Goal: Task Accomplishment & Management: Manage account settings

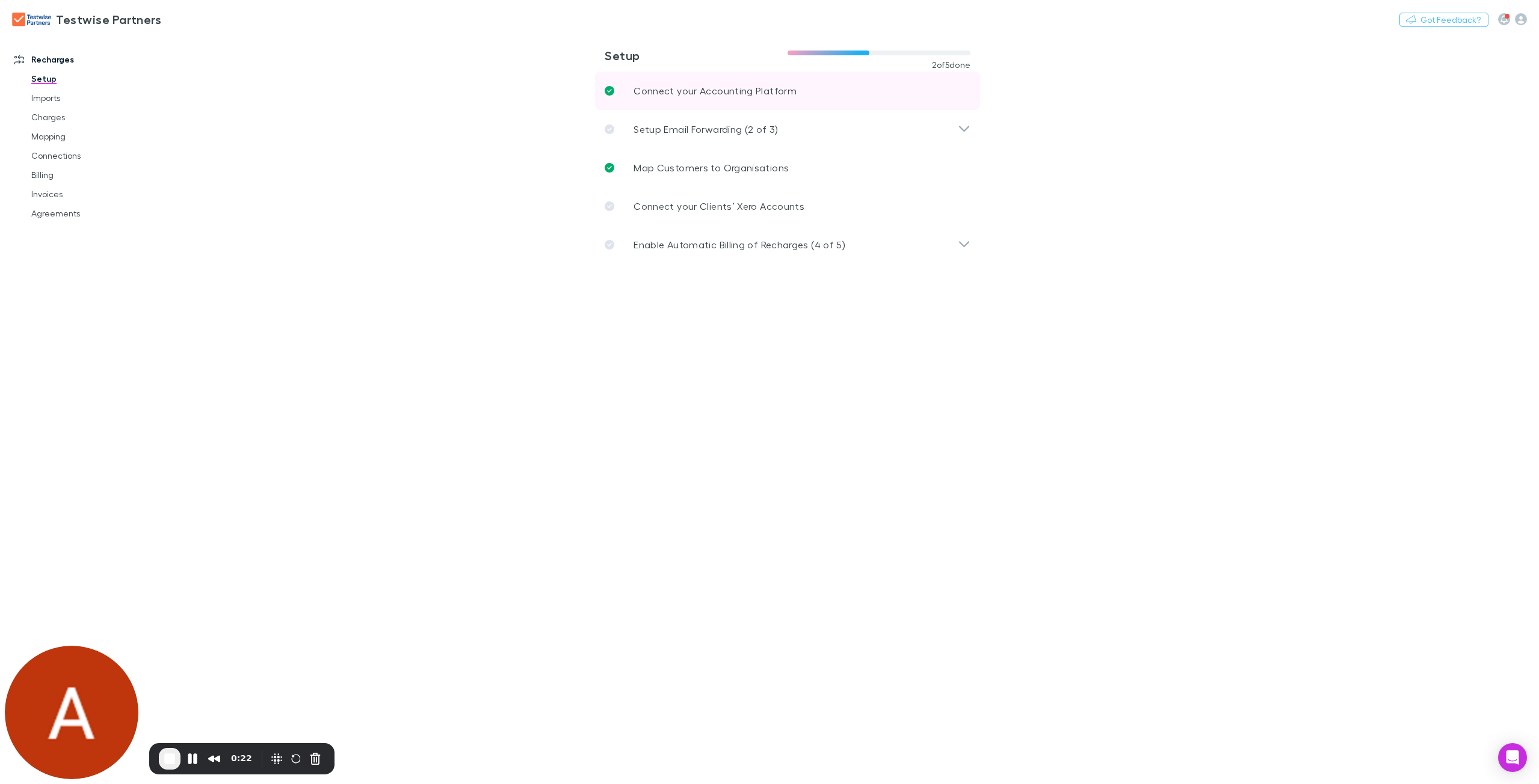
click at [851, 89] on link "Connect your Accounting Platform" at bounding box center [787, 90] width 385 height 38
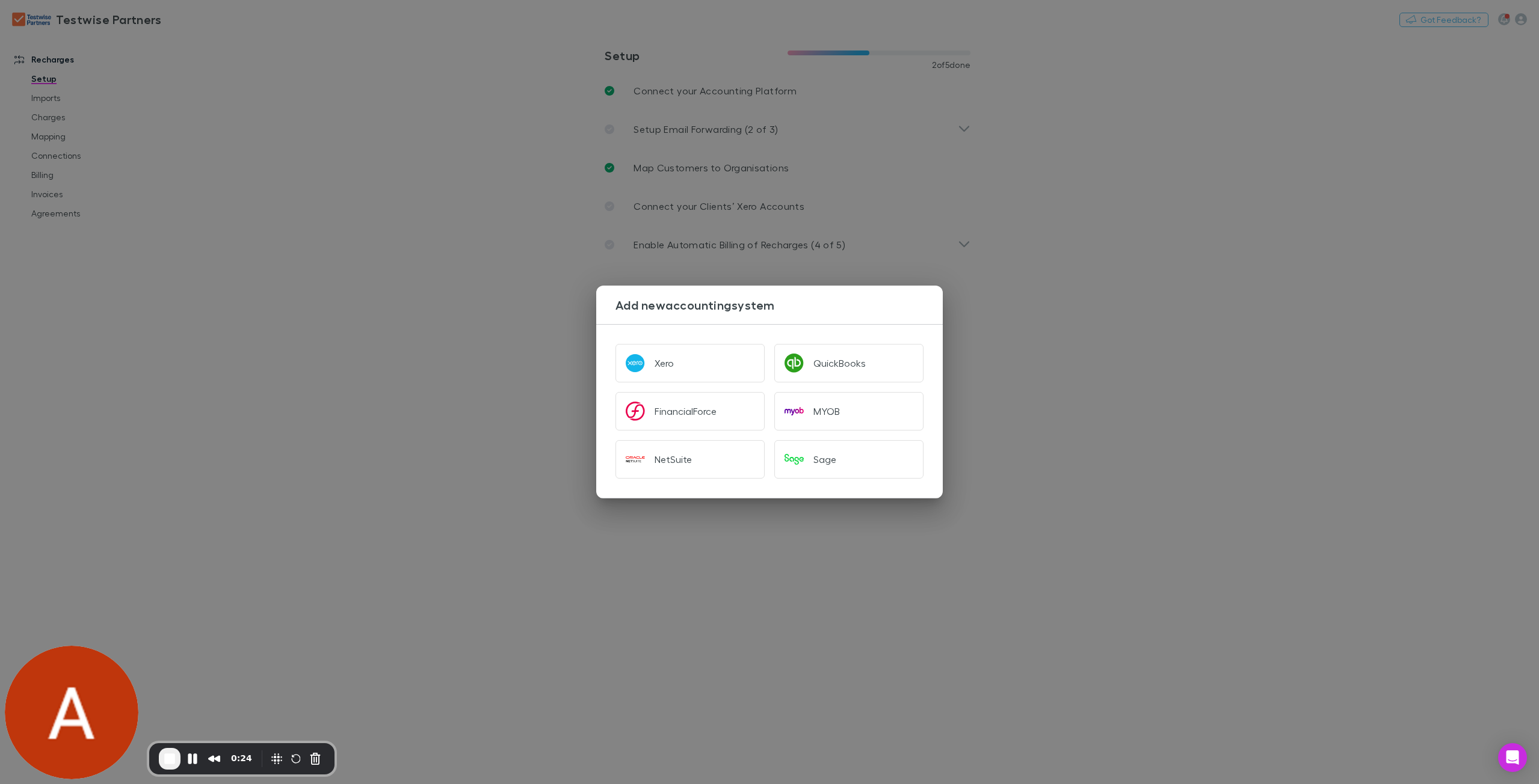
click at [312, 318] on div "Add new accounting system Xero QuickBooks FinancialForce MYOB NetSuite Sage" at bounding box center [769, 392] width 1539 height 784
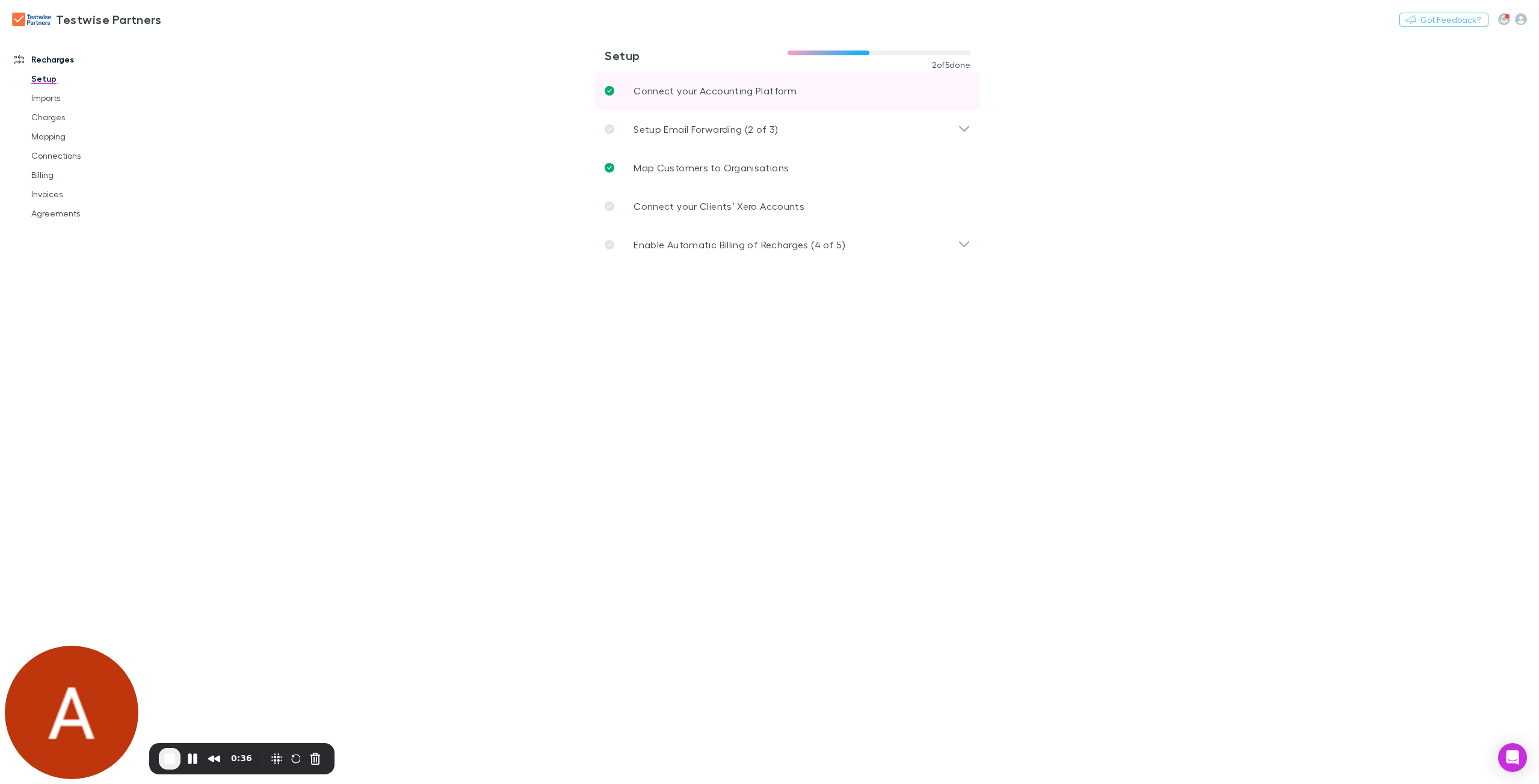
click at [755, 85] on p "Connect your Accounting Platform" at bounding box center [715, 90] width 163 height 14
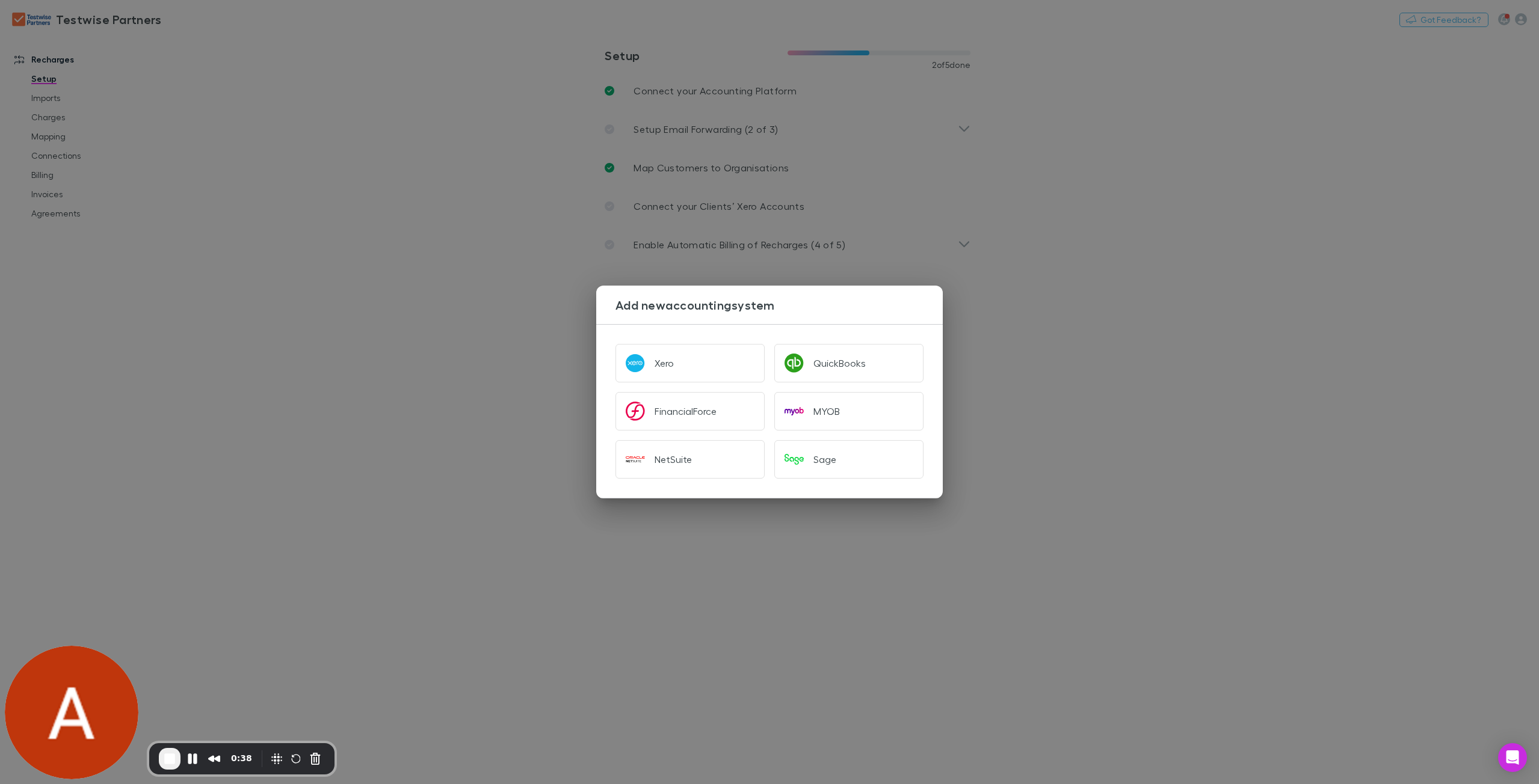
click at [1243, 273] on div "Add new accounting system Xero QuickBooks FinancialForce MYOB NetSuite Sage" at bounding box center [769, 392] width 1539 height 784
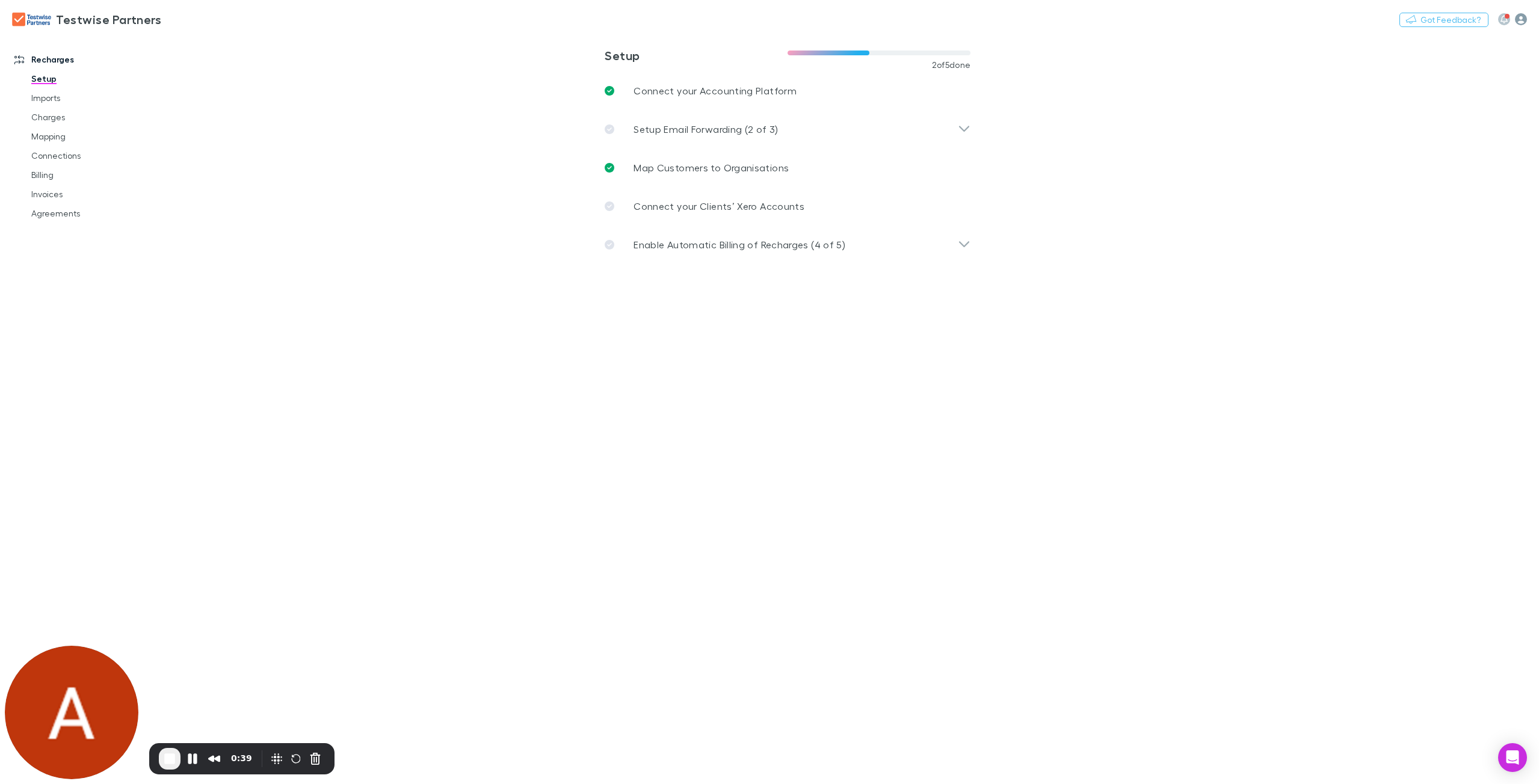
click at [1520, 19] on icon "button" at bounding box center [1520, 20] width 12 height 12
click at [1399, 290] on span "Logout" at bounding box center [1444, 286] width 146 height 14
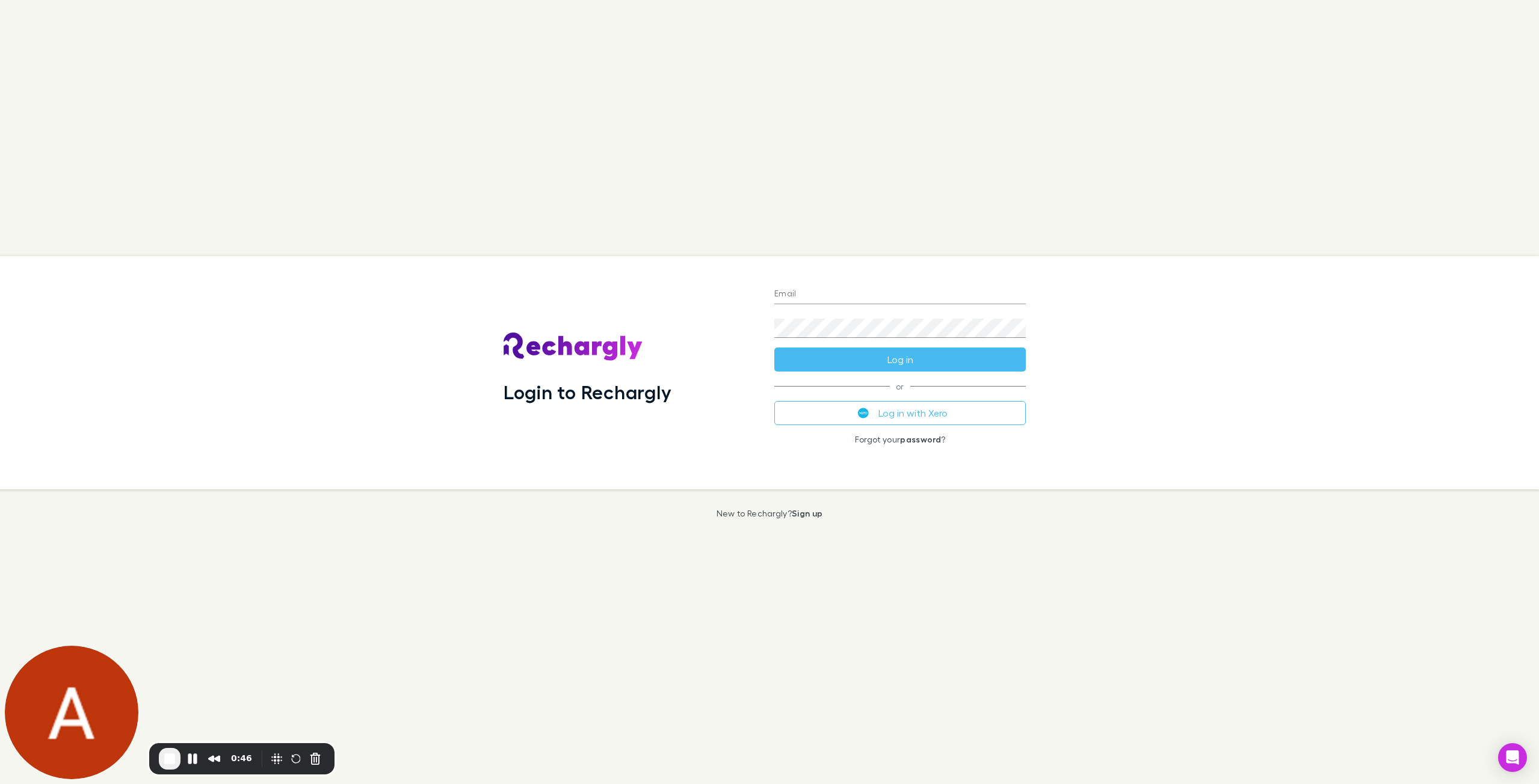
click at [1015, 570] on div "Login to Rechargly Email Password Log in or Log in with Xero Forgot your passwo…" at bounding box center [769, 392] width 1539 height 784
click at [311, 764] on button "Cancel Recording" at bounding box center [315, 758] width 20 height 20
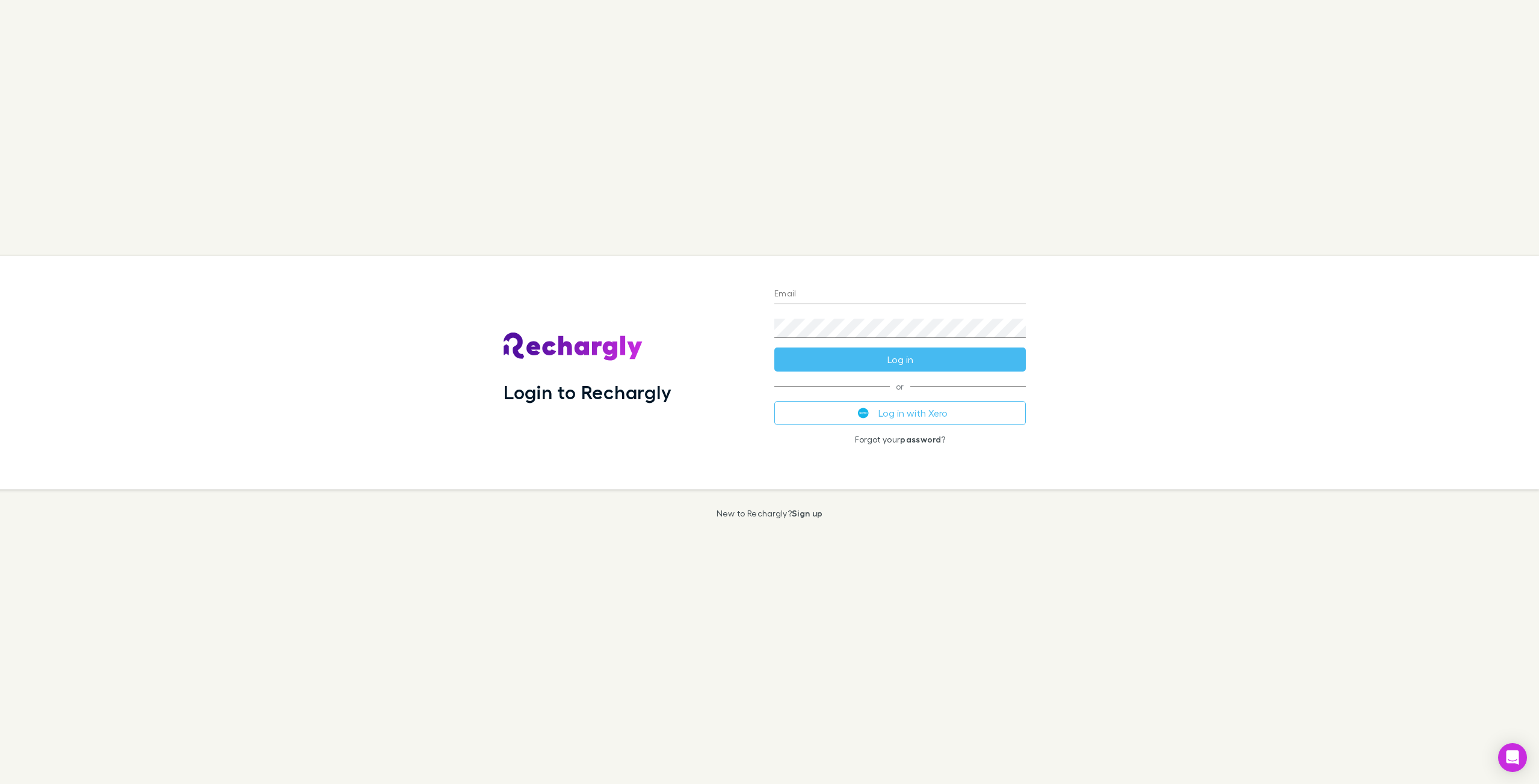
click at [1073, 604] on div "Login to Rechargly Email Password Log in or Log in with Xero Forgot your passwo…" at bounding box center [769, 392] width 1539 height 784
click at [1310, 118] on div "Login to Rechargly Email Password Log in or Log in with Xero Forgot your passwo…" at bounding box center [769, 392] width 1539 height 784
click at [859, 290] on input "Email" at bounding box center [900, 294] width 252 height 20
type input "**********"
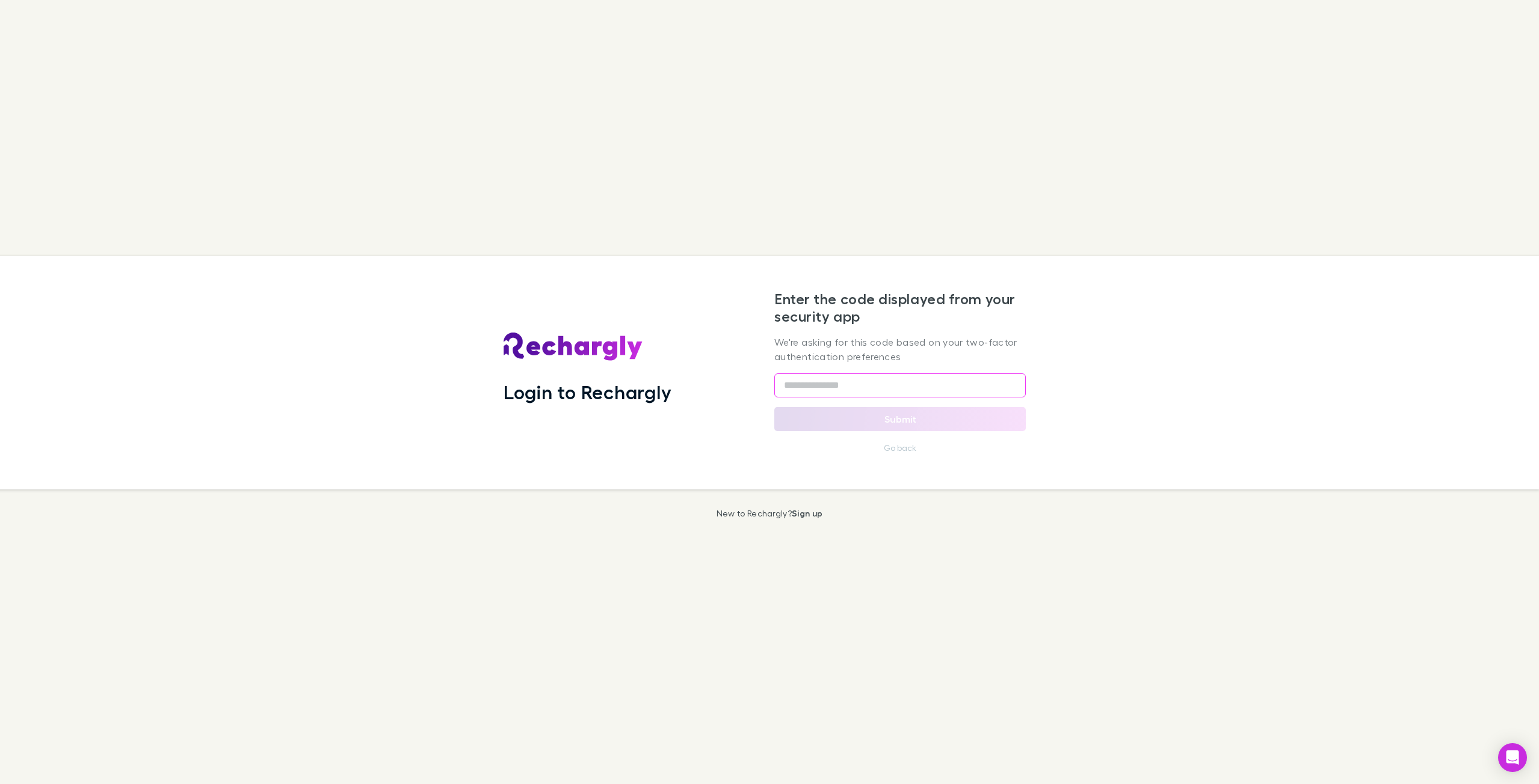
click at [897, 389] on input "text" at bounding box center [900, 385] width 252 height 24
type input "******"
click at [970, 417] on button "Submit" at bounding box center [900, 419] width 252 height 24
